Goal: Navigation & Orientation: Go to known website

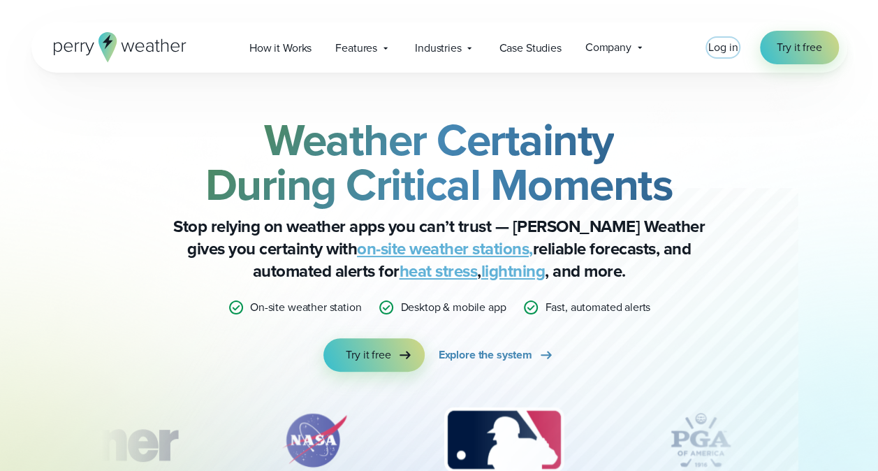
click at [728, 46] on span "Log in" at bounding box center [722, 47] width 29 height 16
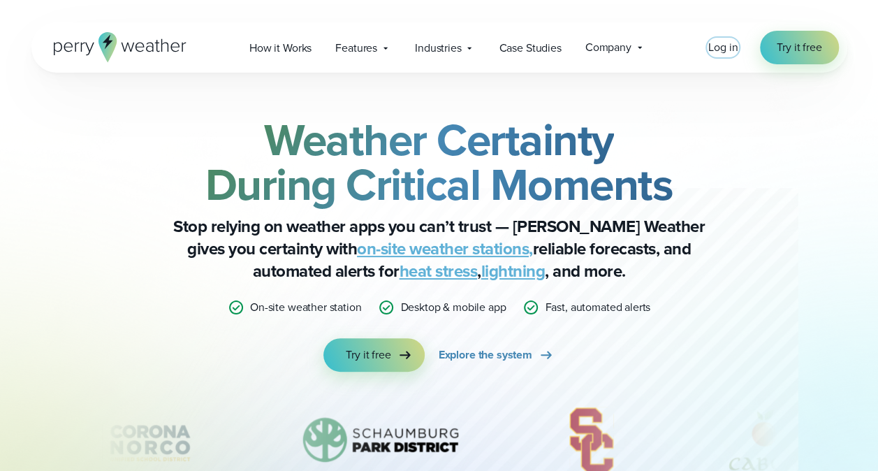
click at [722, 51] on span "Log in" at bounding box center [722, 47] width 29 height 16
